Goal: Task Accomplishment & Management: Use online tool/utility

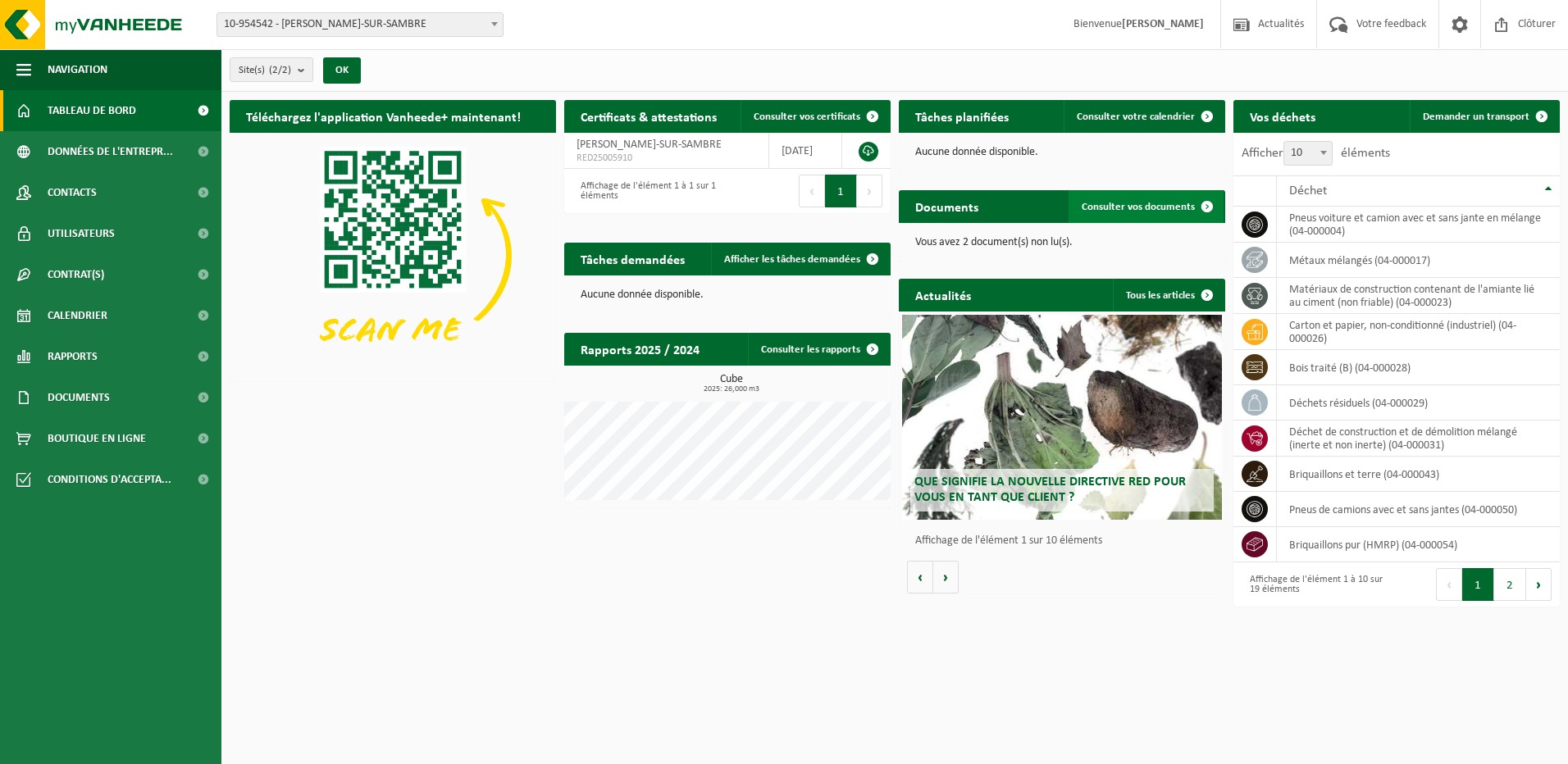
click at [1117, 206] on span "Consulter vos documents" at bounding box center [1139, 207] width 113 height 11
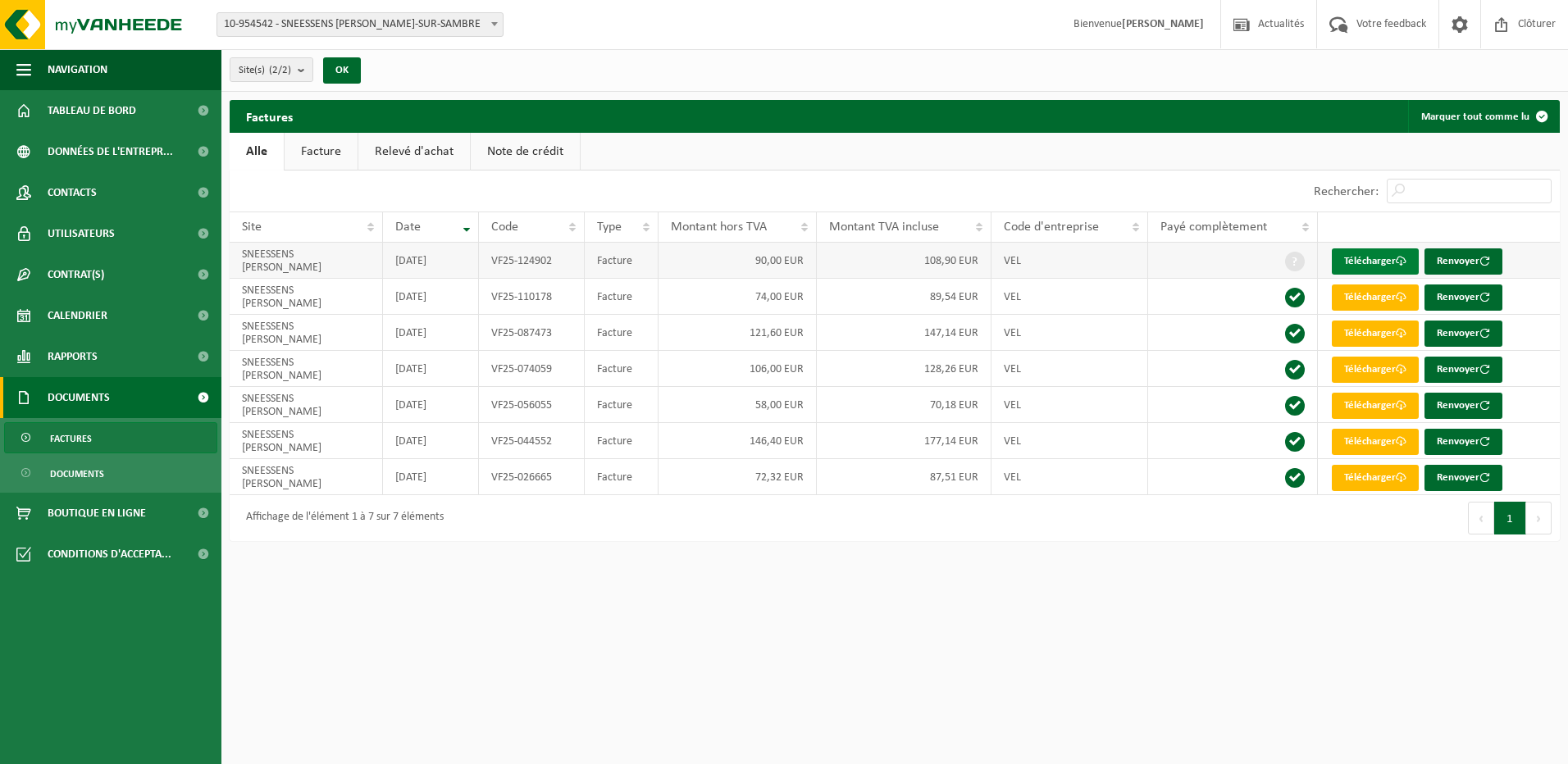
click at [1361, 254] on link "Télécharger" at bounding box center [1374, 261] width 87 height 27
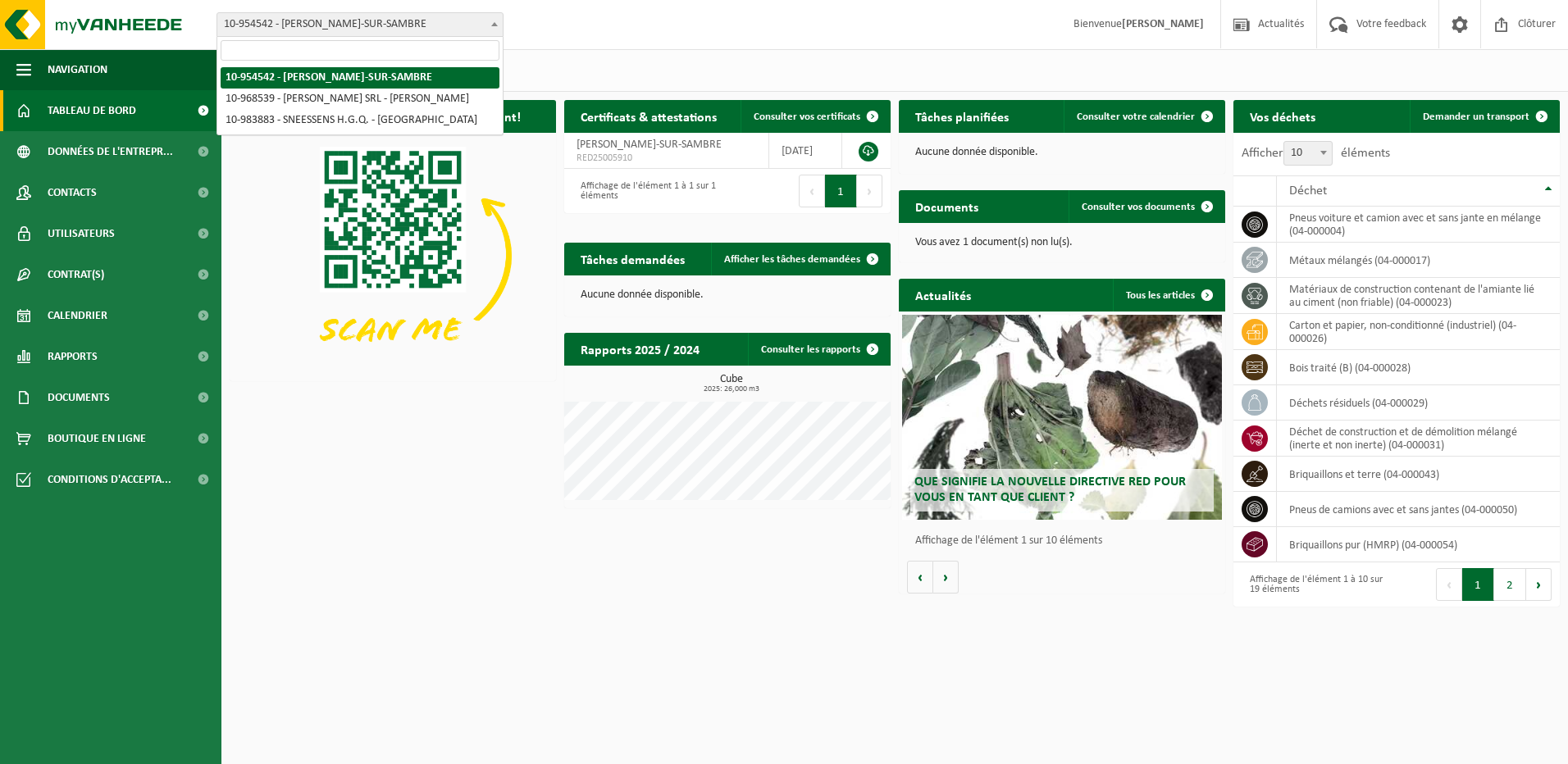
click at [493, 23] on b at bounding box center [493, 24] width 6 height 4
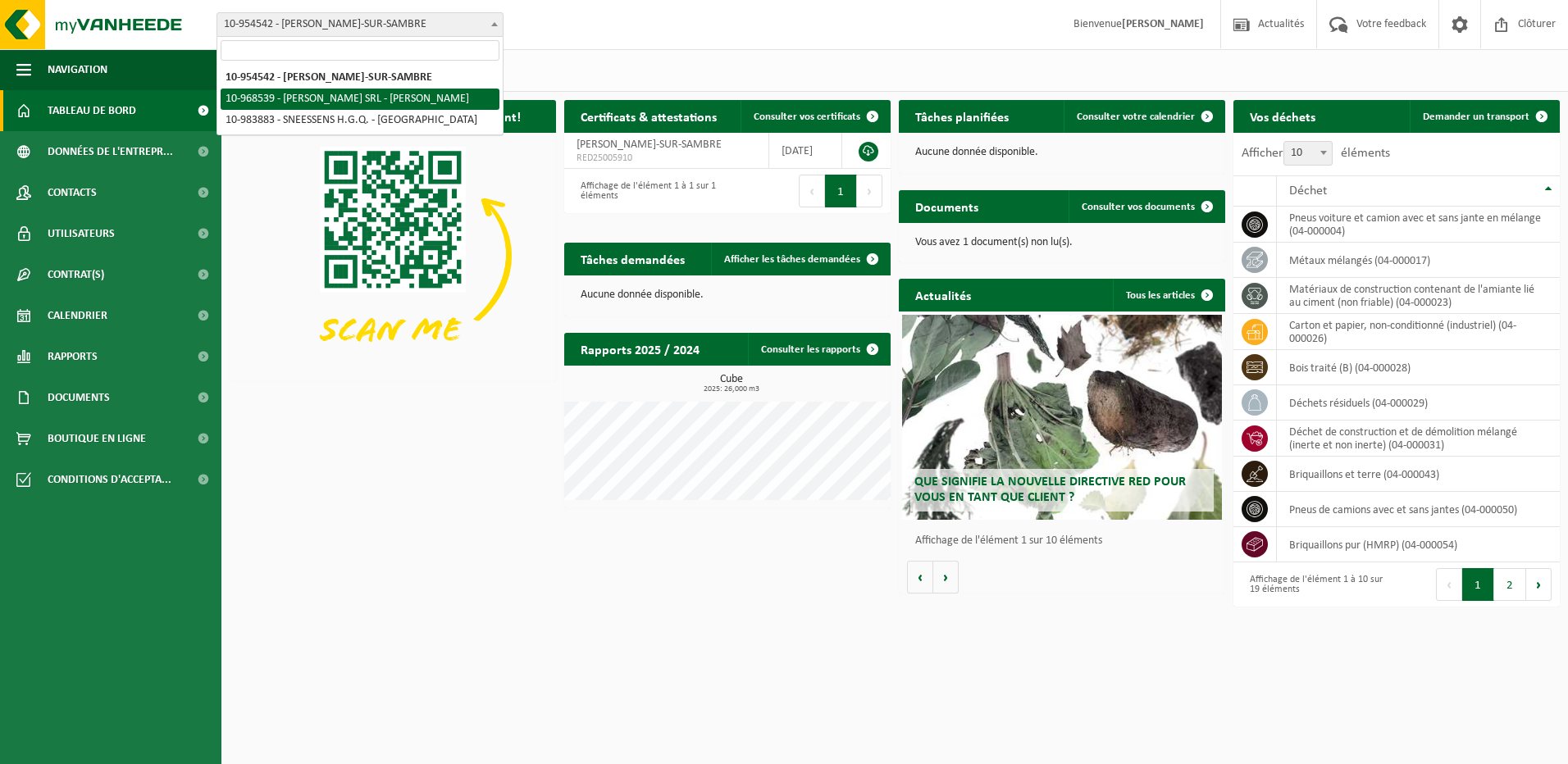
select select "154336"
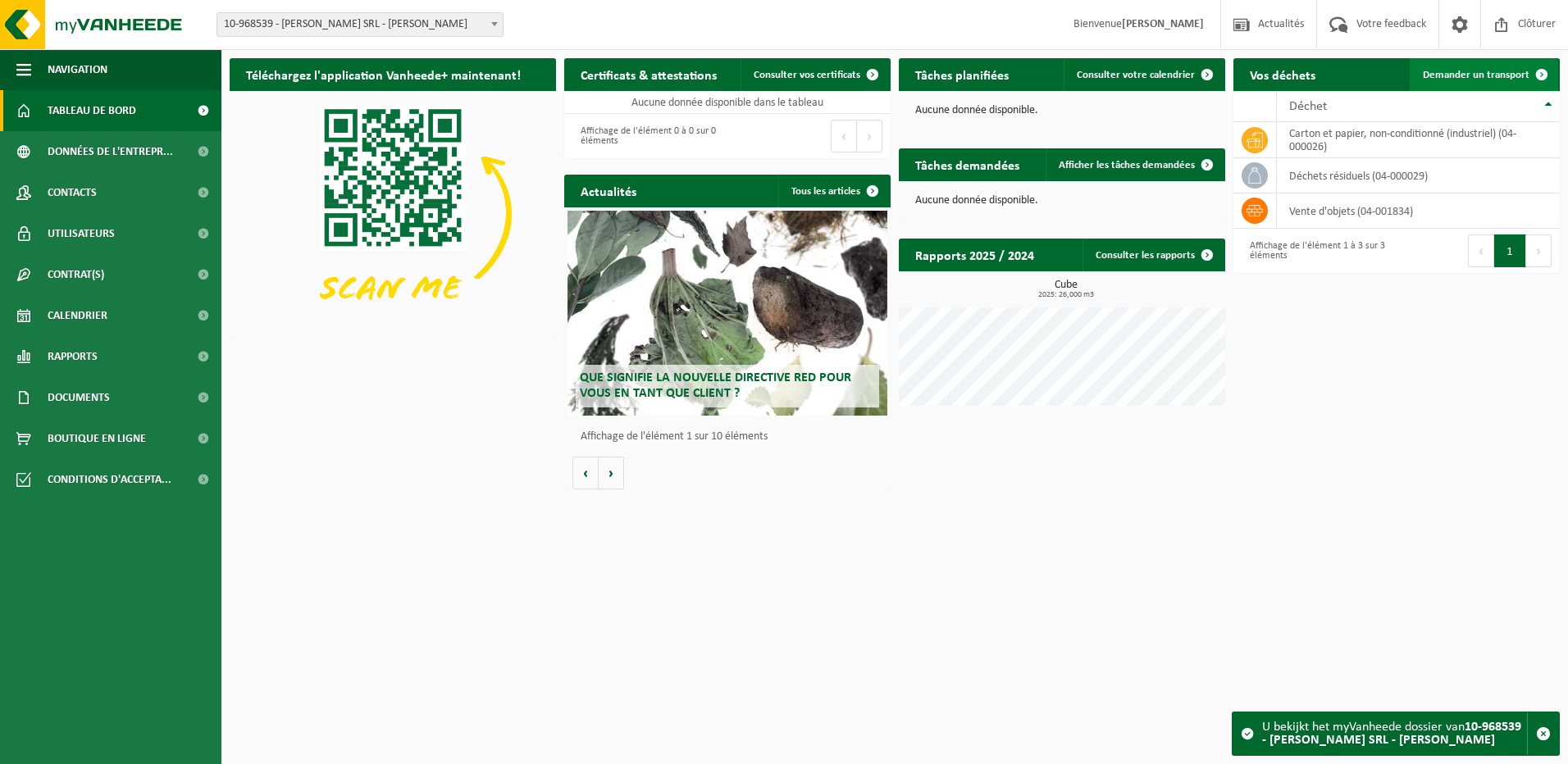
click at [1449, 73] on span "Demander un transport" at bounding box center [1476, 75] width 107 height 11
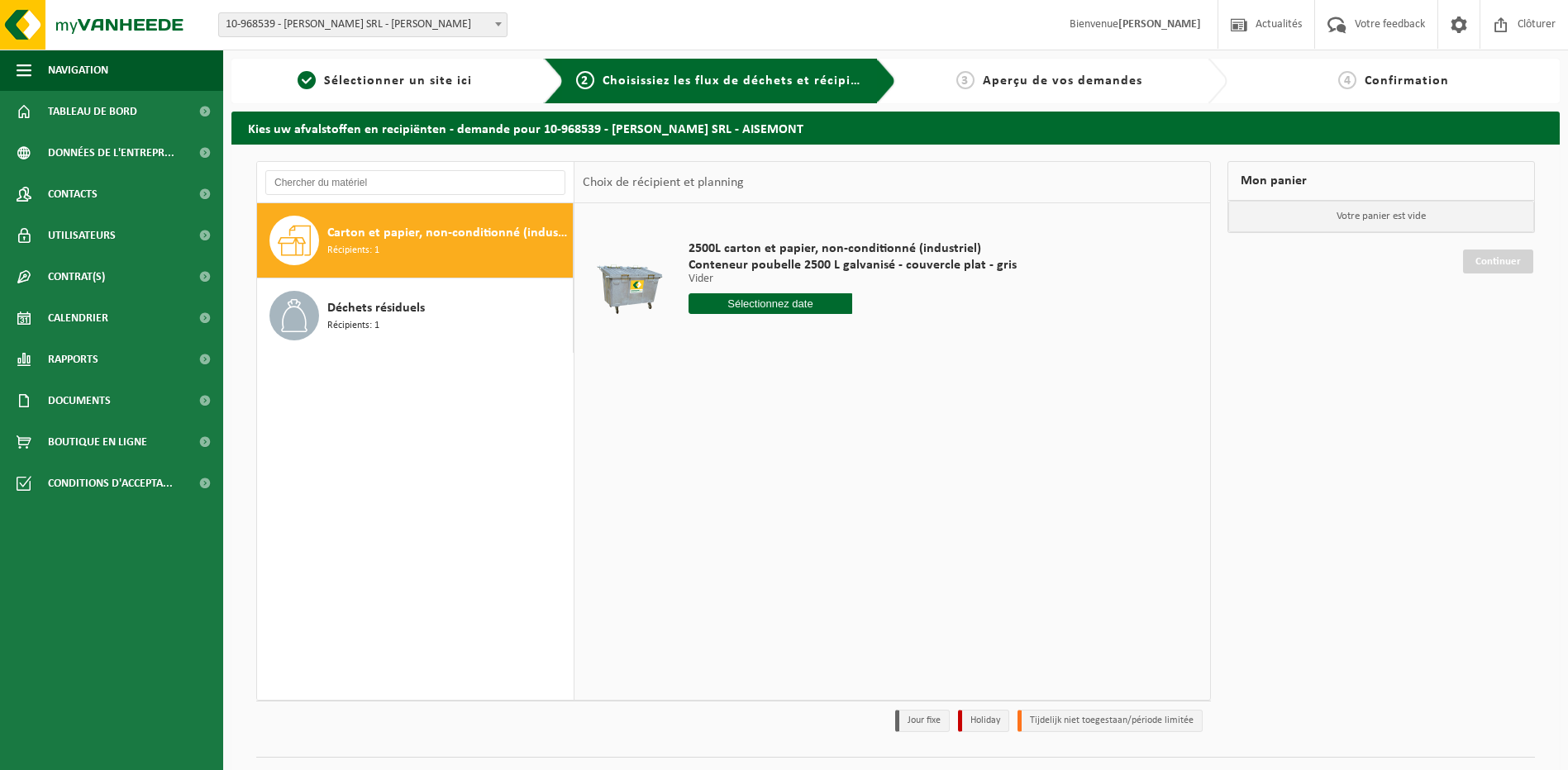
click at [764, 300] on input "text" at bounding box center [770, 304] width 165 height 20
click at [735, 474] on div "1 2 3 4 5 6 7 8 9 10 11 12 13 14 15 16 17 18 19 20 21 22 23 24 25 26 27 28 29 3…" at bounding box center [790, 450] width 204 height 133
click at [785, 480] on div "25" at bounding box center [790, 476] width 29 height 27
type input "à partir de 2025-09-25"
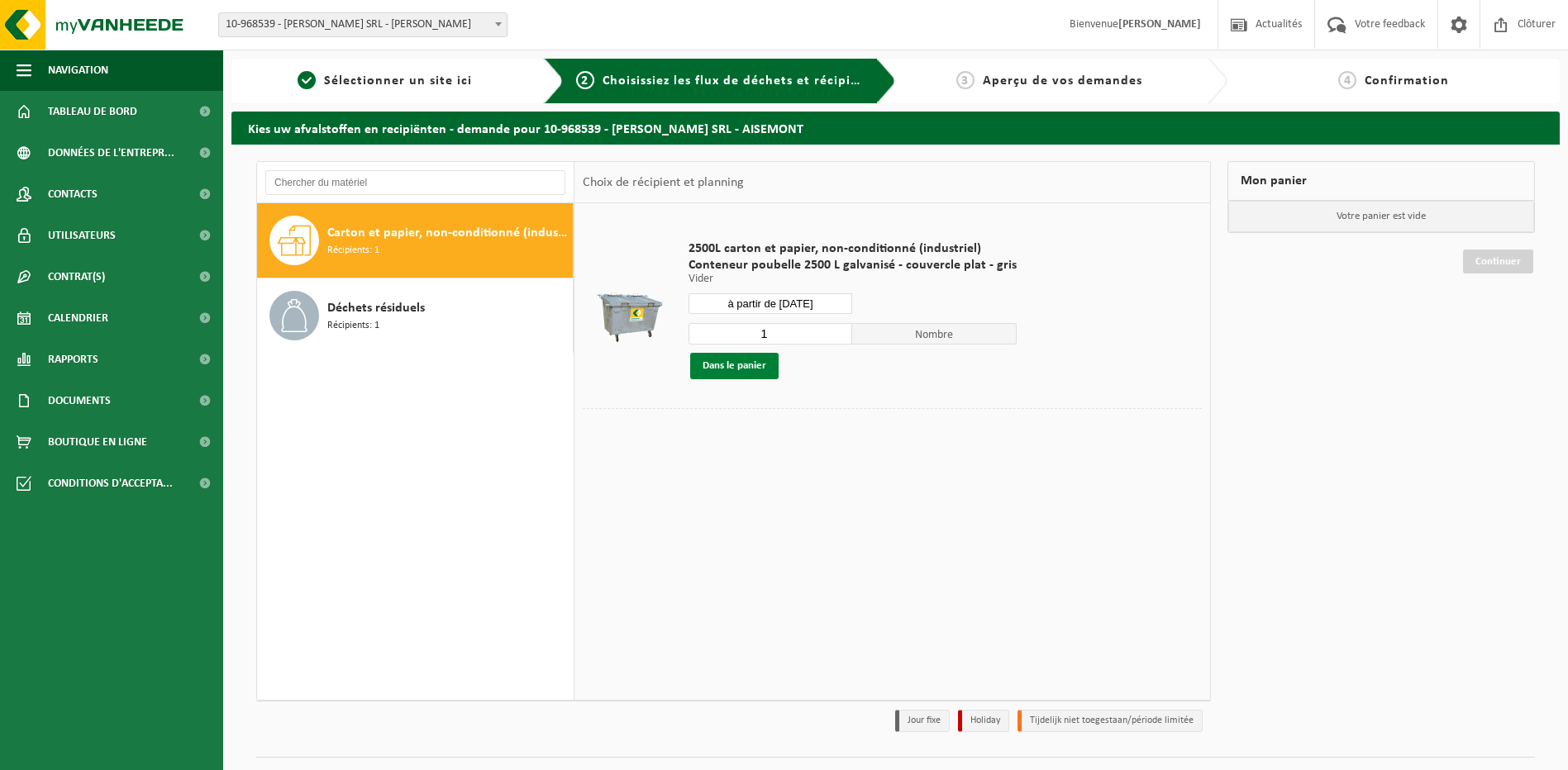
click at [739, 364] on button "Dans le panier" at bounding box center [734, 366] width 88 height 27
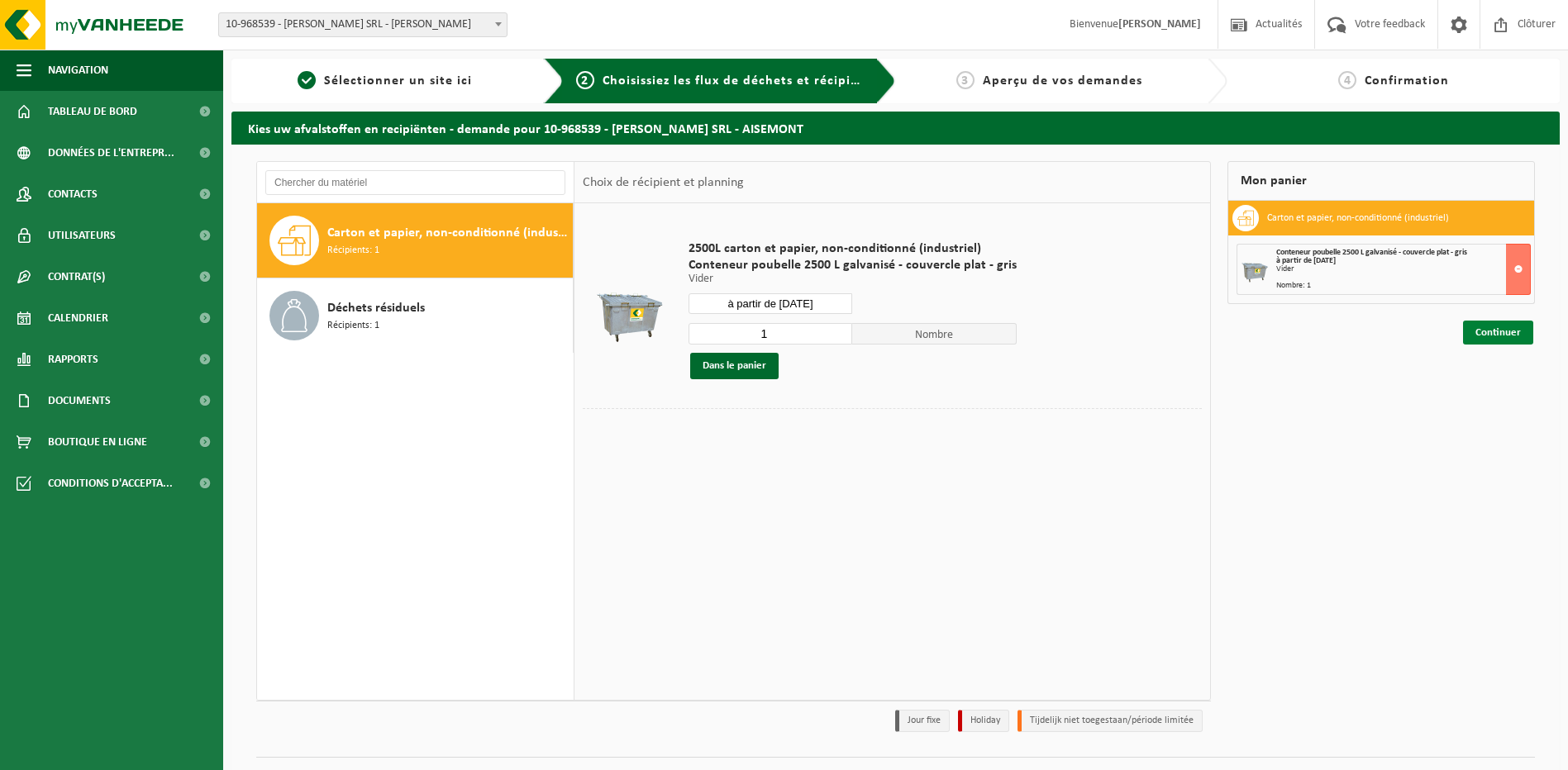
click at [1493, 331] on link "Continuer" at bounding box center [1498, 332] width 70 height 24
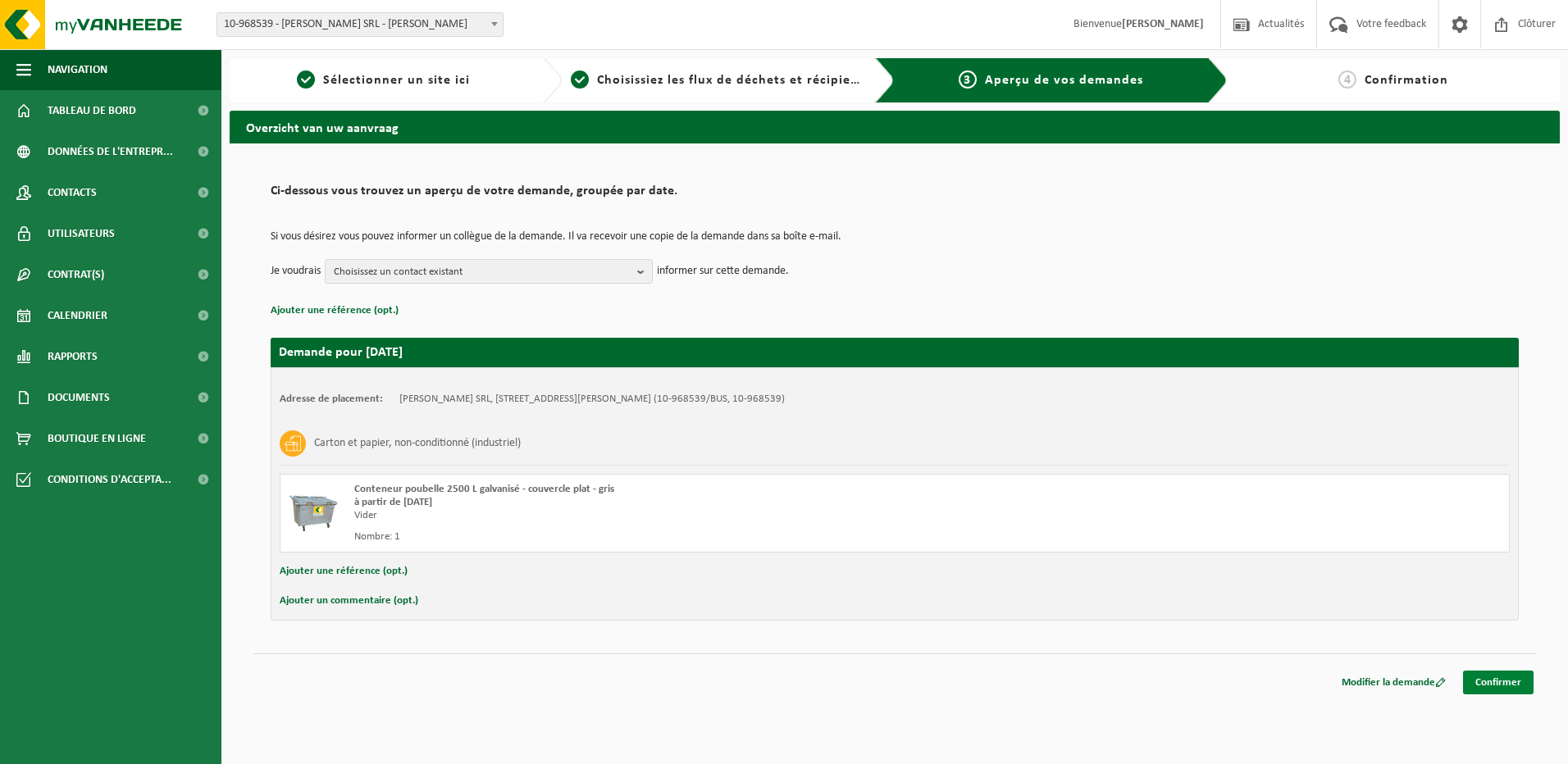
click at [1493, 682] on link "Confirmer" at bounding box center [1498, 683] width 70 height 24
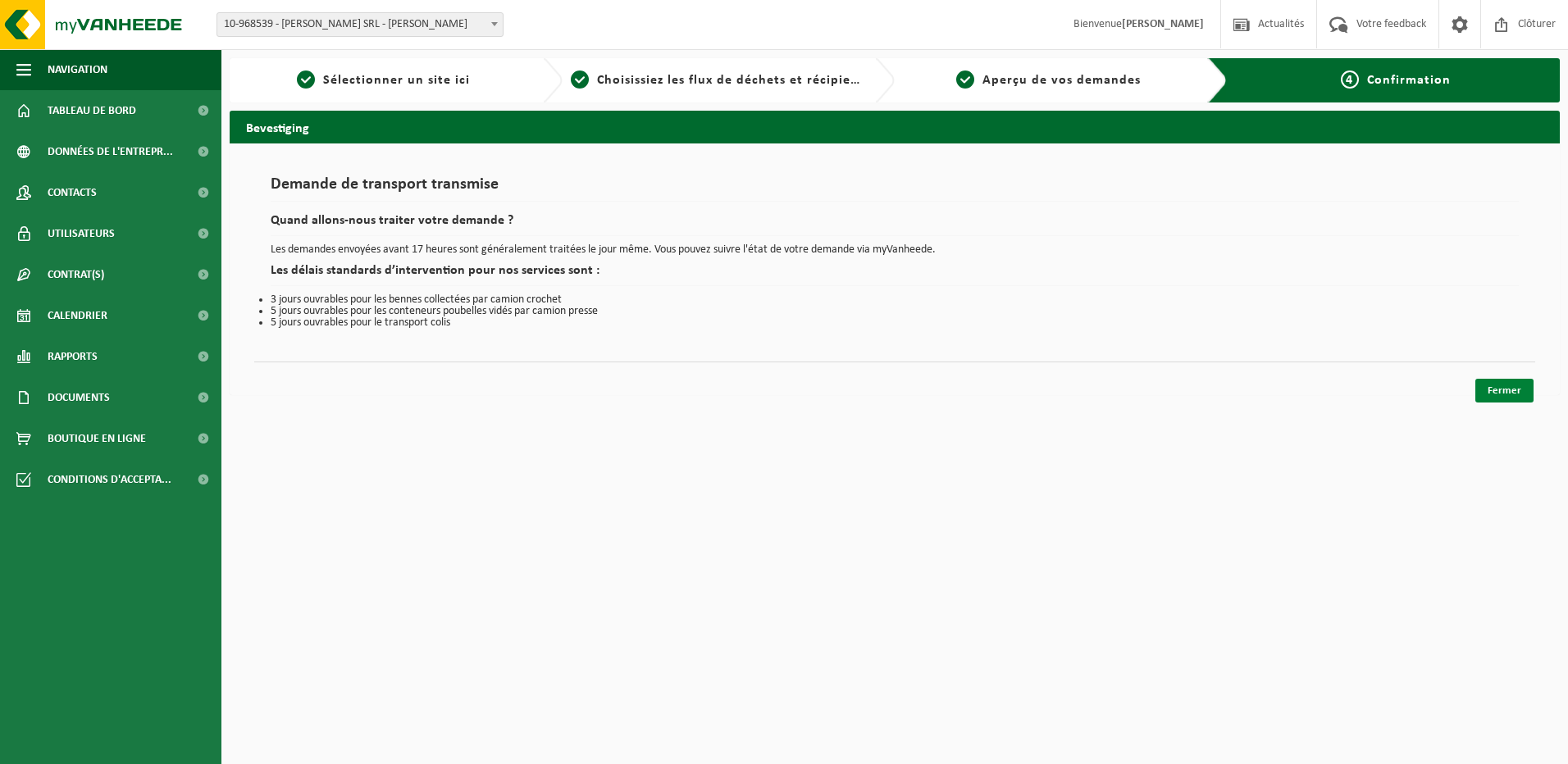
click at [1494, 390] on link "Fermer" at bounding box center [1504, 391] width 58 height 24
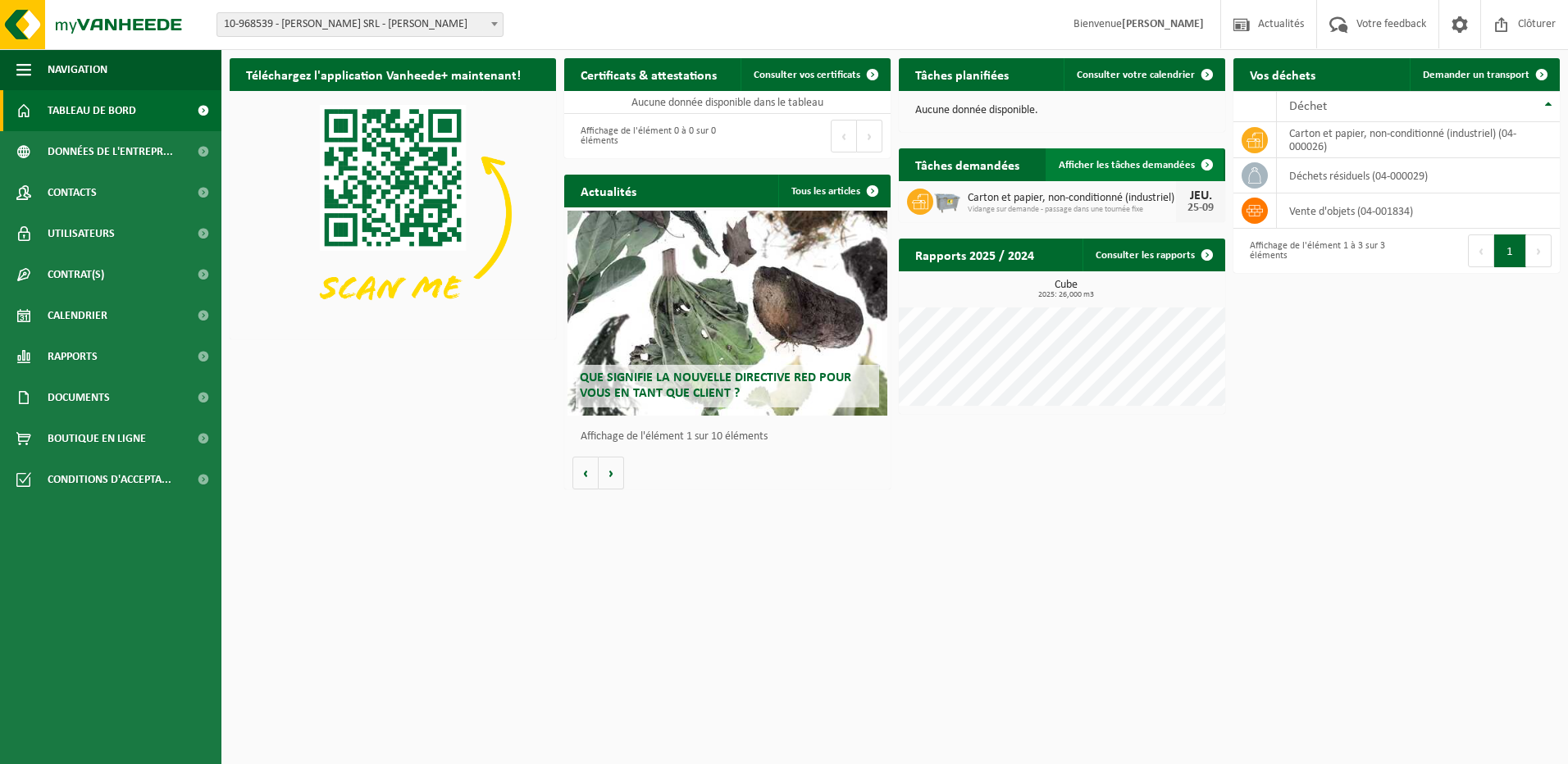
click at [1096, 164] on span "Afficher les tâches demandées" at bounding box center [1126, 165] width 136 height 11
